Goal: Transaction & Acquisition: Purchase product/service

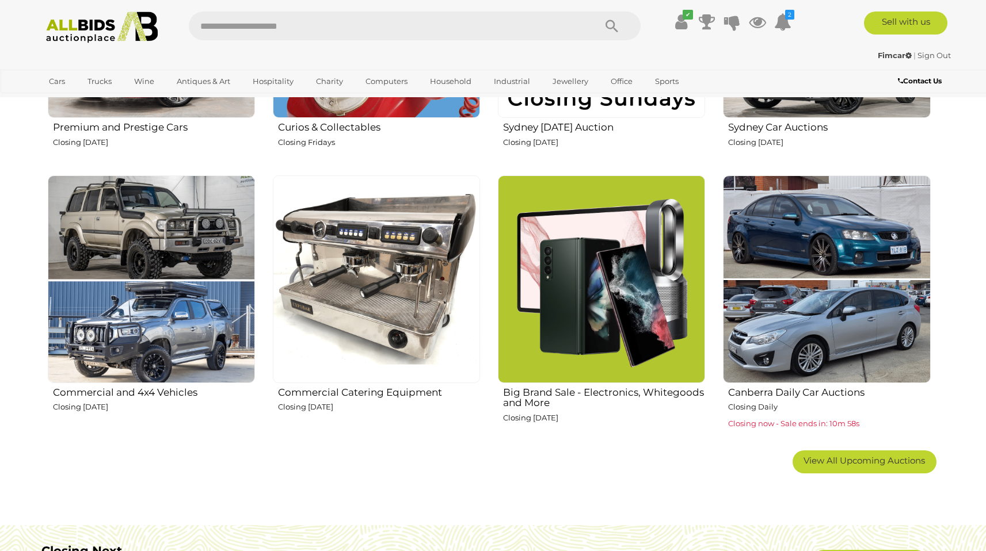
scroll to position [633, 0]
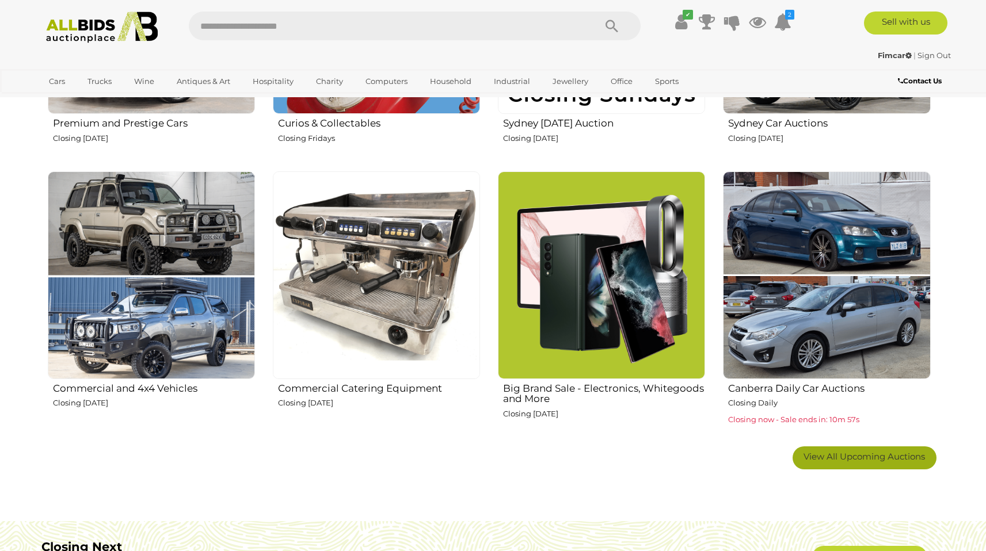
click at [878, 454] on span "View All Upcoming Auctions" at bounding box center [864, 456] width 121 height 11
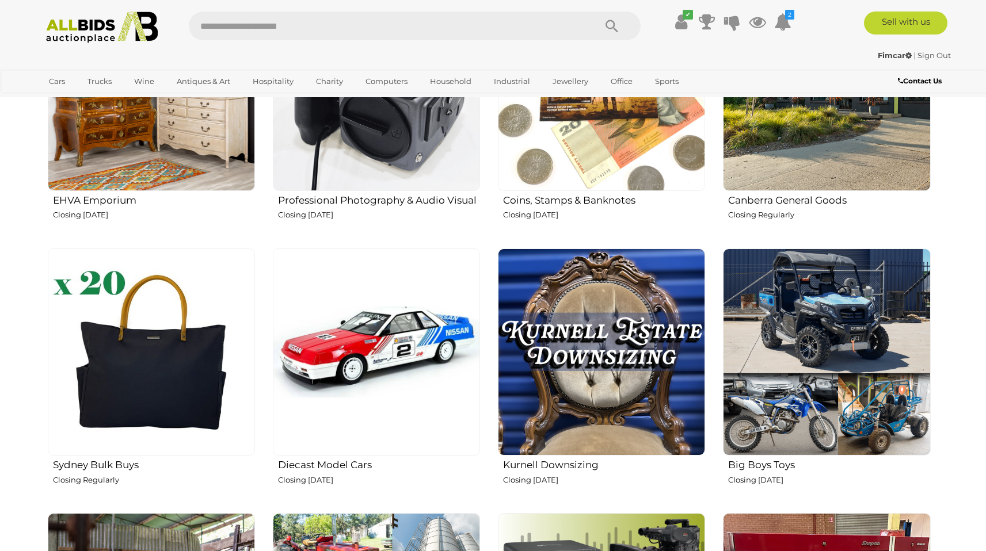
scroll to position [1658, 0]
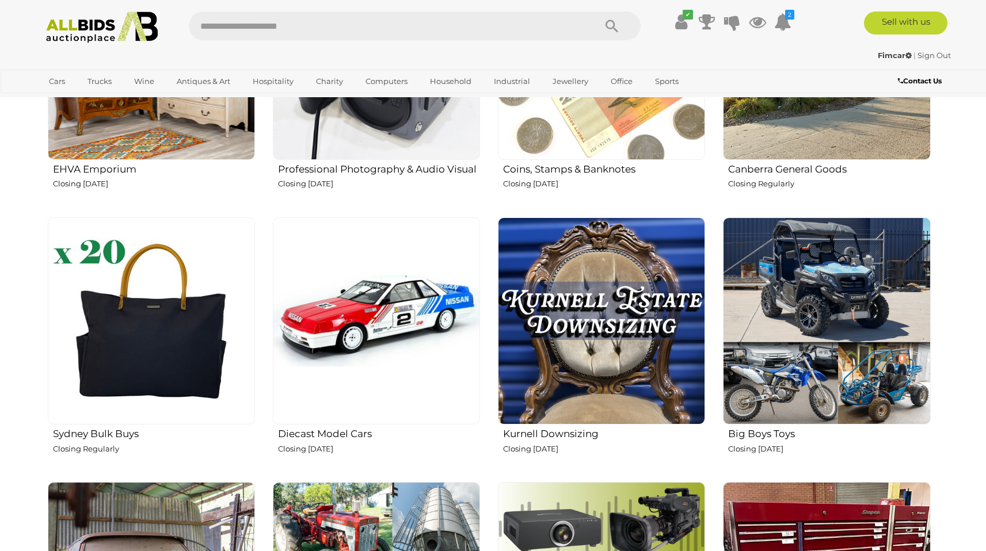
click at [364, 326] on img at bounding box center [376, 321] width 207 height 207
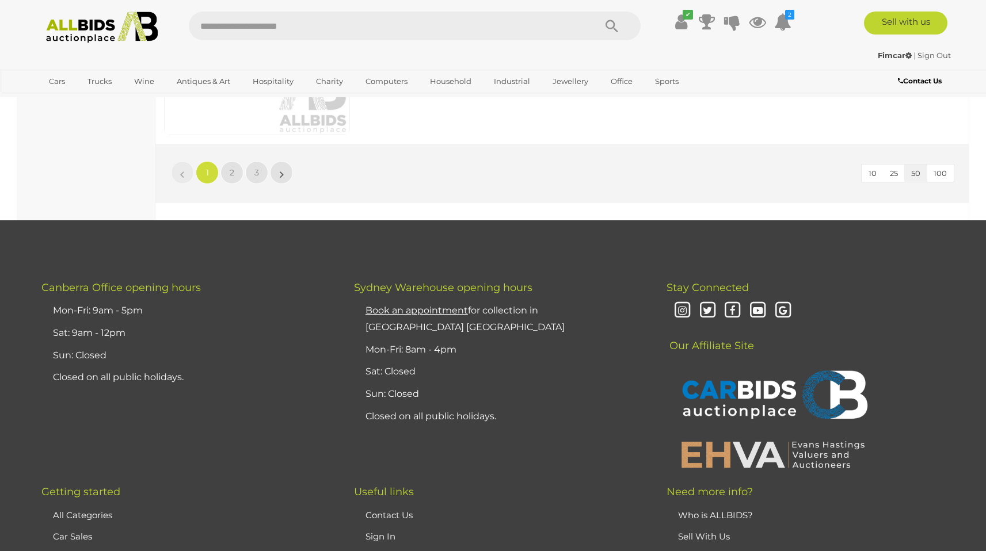
scroll to position [10040, 0]
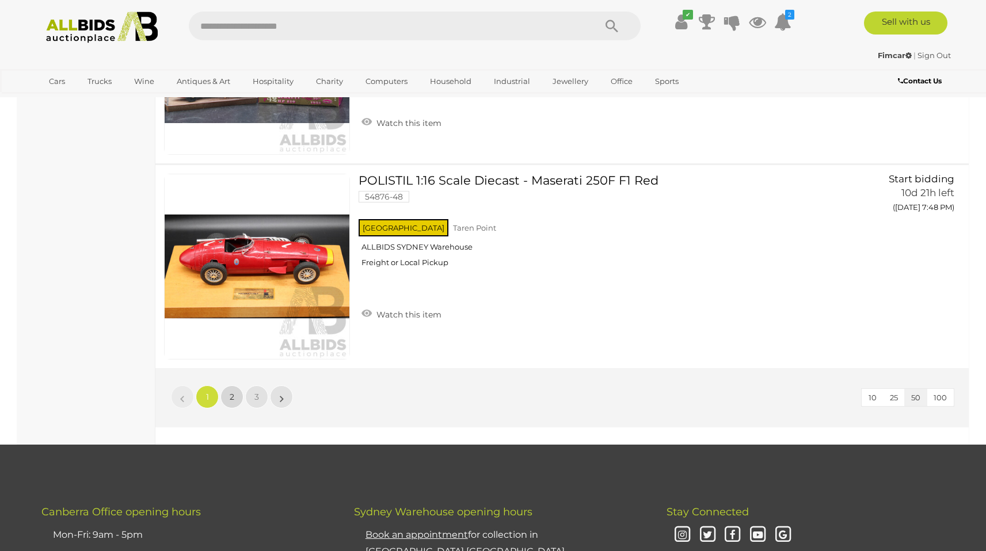
click at [233, 399] on span "2" at bounding box center [232, 397] width 5 height 10
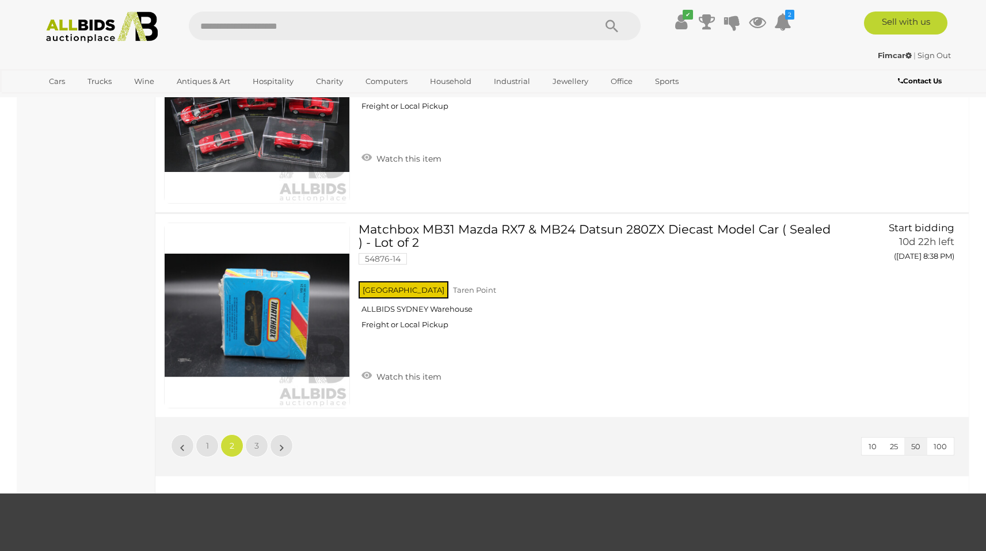
scroll to position [9997, 0]
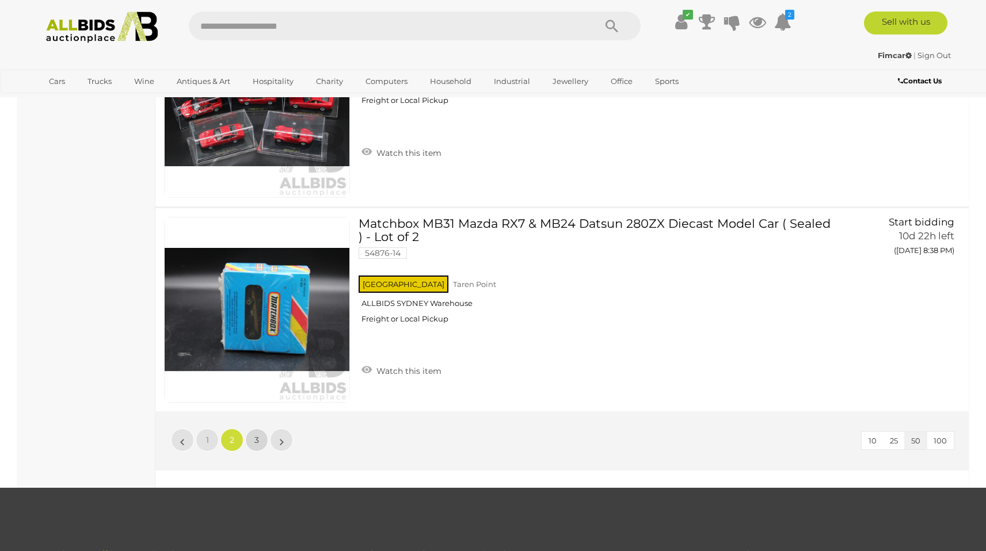
click at [259, 441] on link "3" at bounding box center [256, 440] width 23 height 23
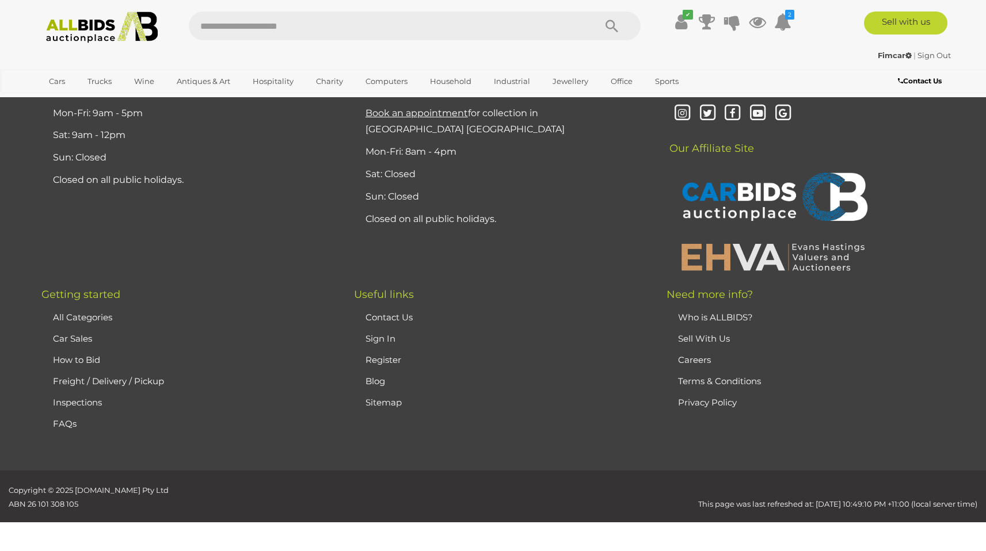
scroll to position [40, 0]
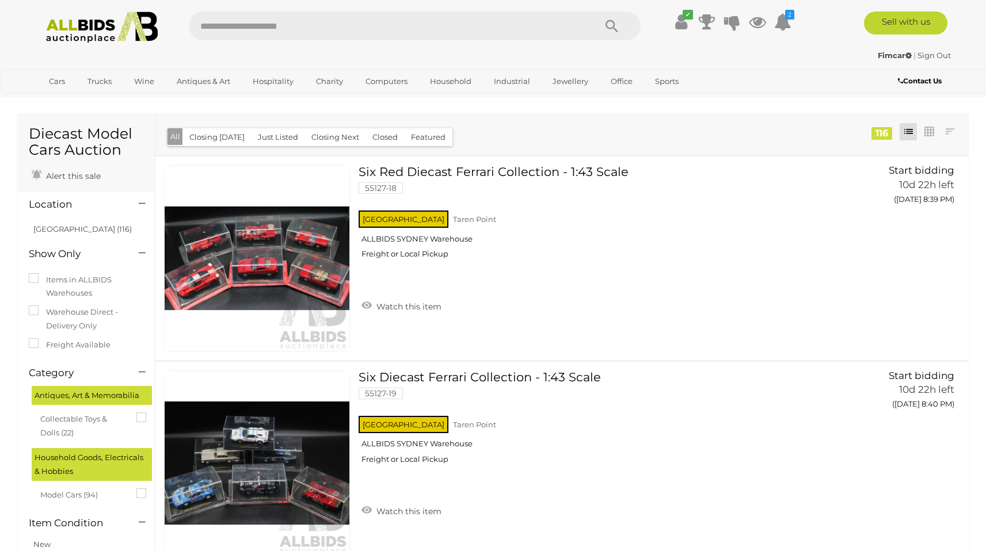
click at [89, 17] on img at bounding box center [102, 28] width 125 height 32
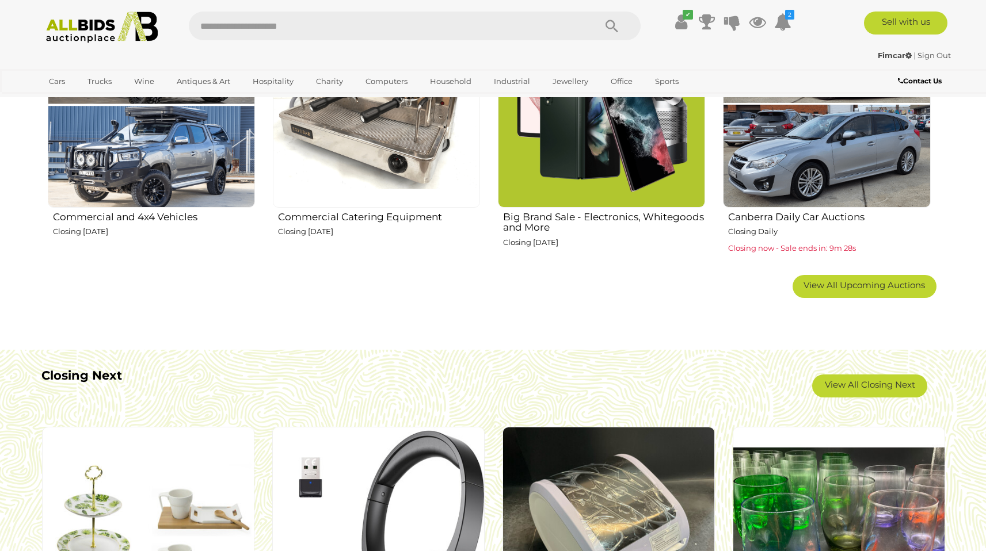
scroll to position [836, 0]
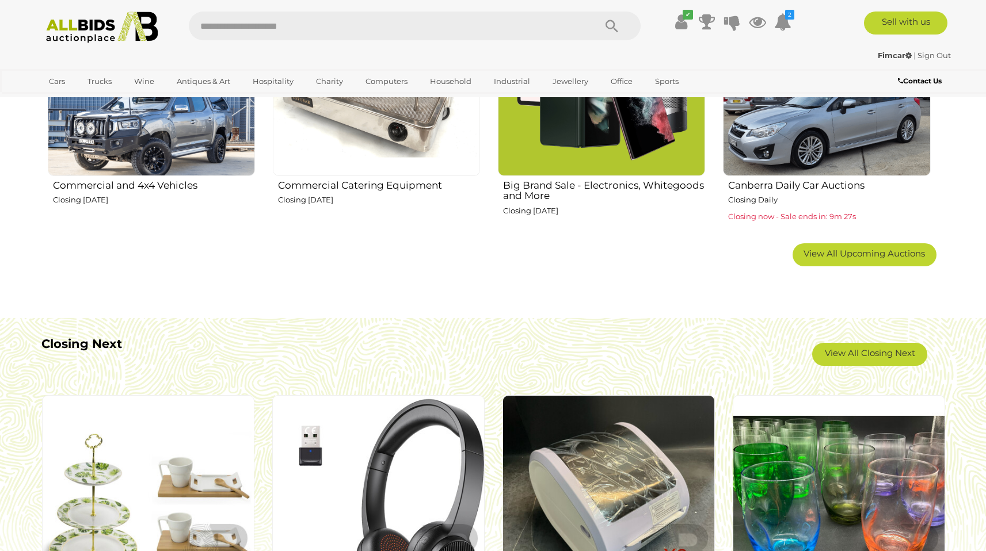
drag, startPoint x: 994, startPoint y: 61, endPoint x: 988, endPoint y: 189, distance: 127.9
click at [869, 264] on link "View All Upcoming Auctions" at bounding box center [865, 254] width 144 height 23
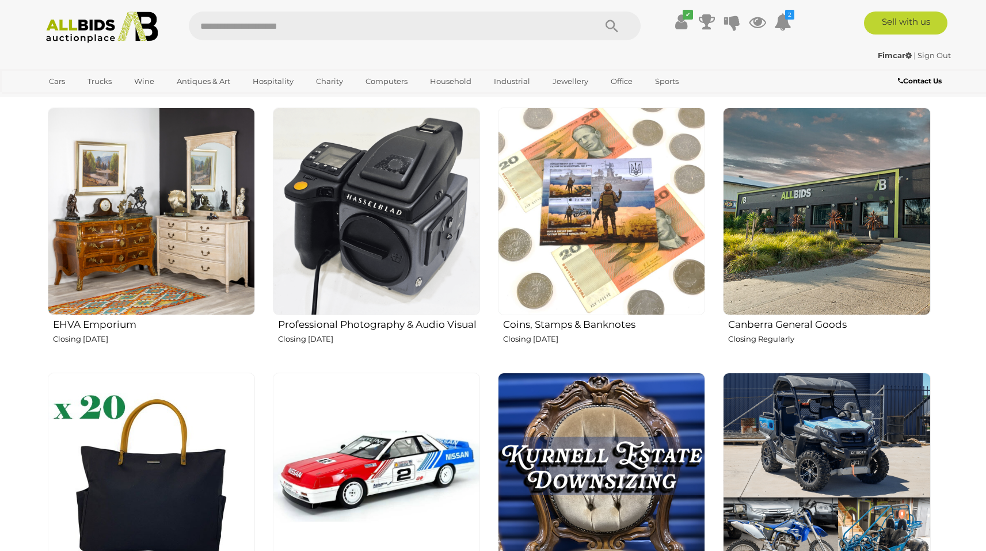
scroll to position [1508, 0]
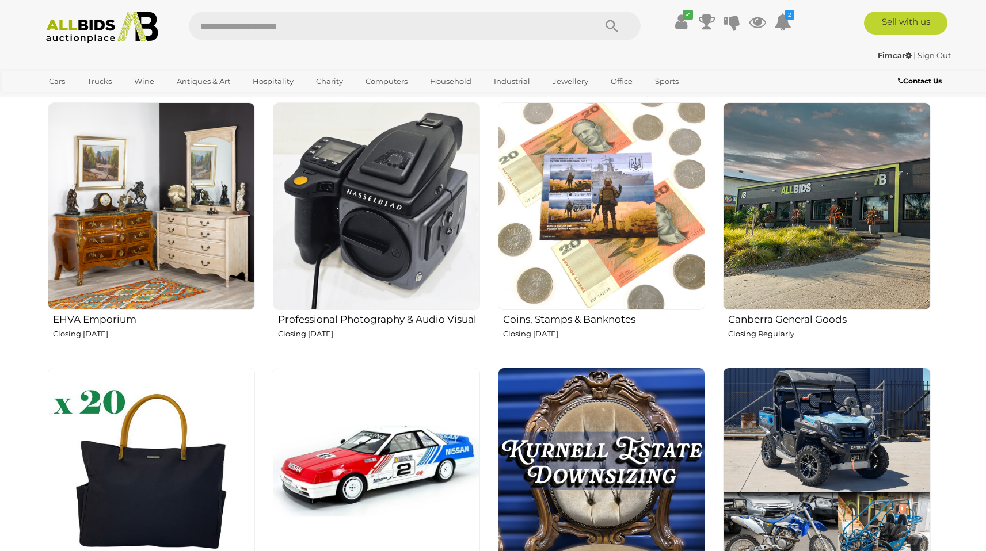
click at [838, 195] on img at bounding box center [826, 205] width 207 height 207
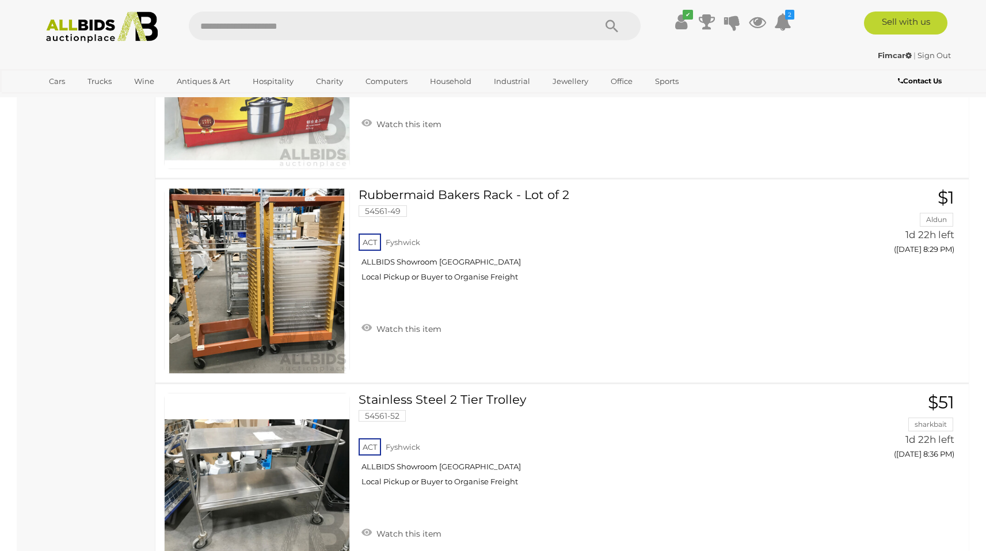
scroll to position [2024, 0]
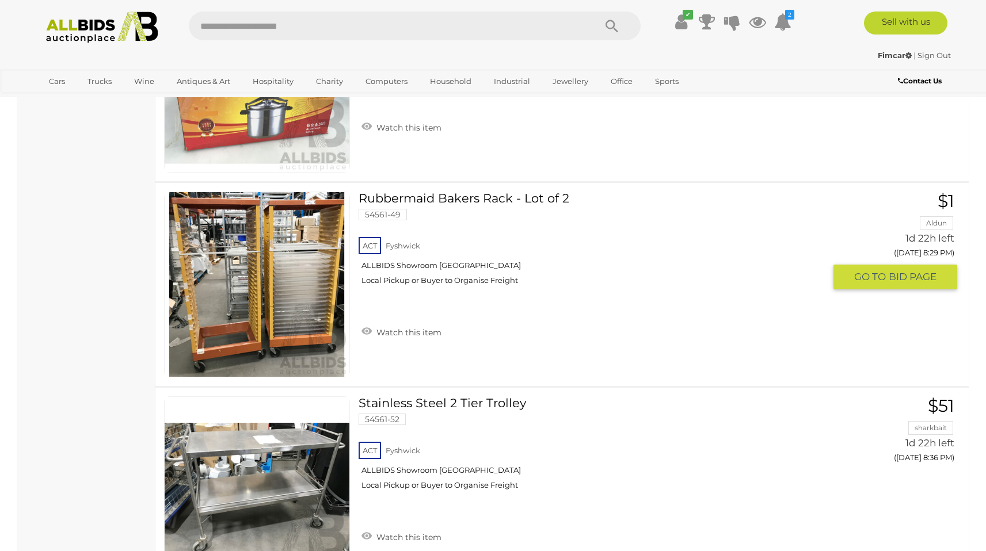
click at [450, 202] on link "Rubbermaid Bakers Rack - Lot of 2 54561-49 ACT Fyshwick ALLBIDS Showroom Fyshwi…" at bounding box center [595, 243] width 457 height 102
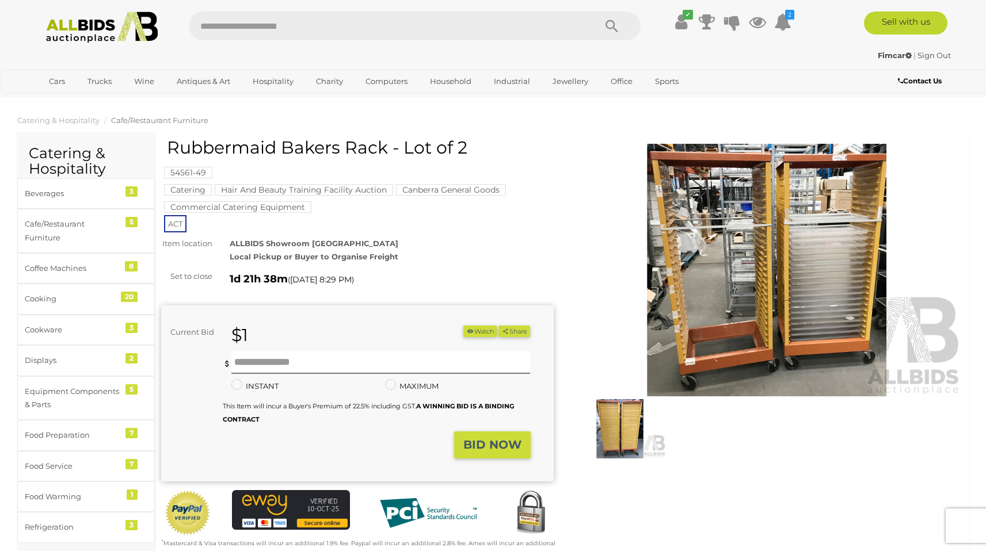
click at [703, 252] on img at bounding box center [767, 270] width 393 height 253
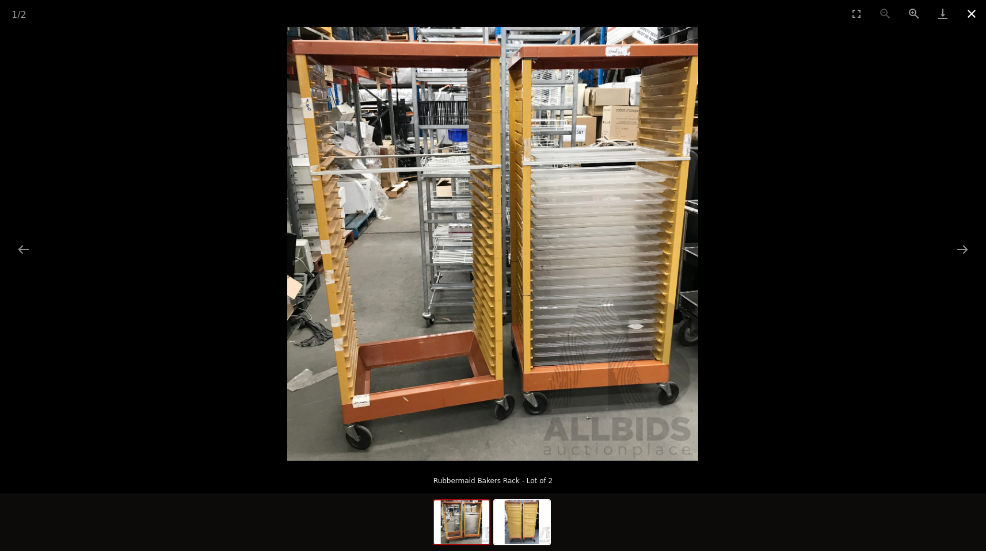
click at [972, 16] on button "Close gallery" at bounding box center [971, 13] width 29 height 27
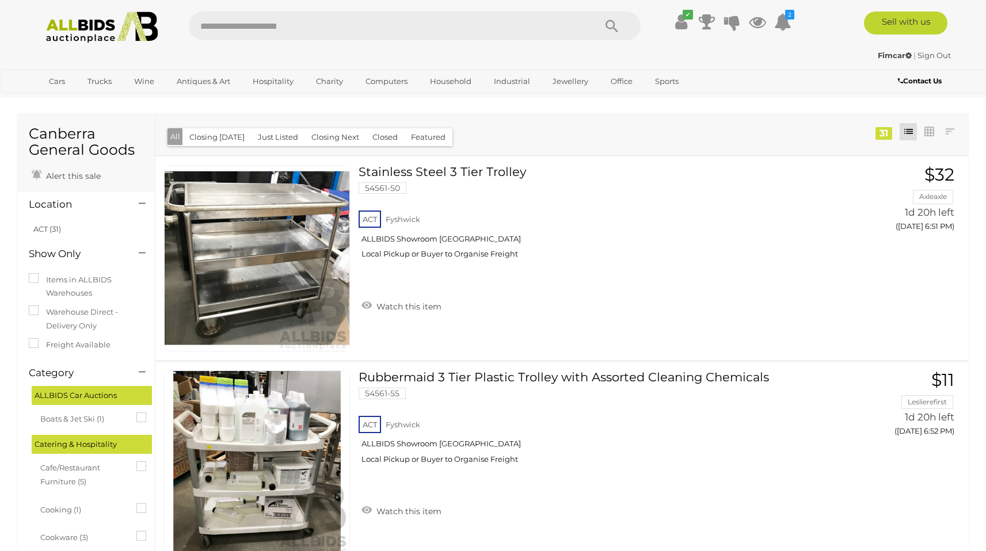
click at [98, 25] on img at bounding box center [102, 28] width 125 height 32
